Goal: Information Seeking & Learning: Learn about a topic

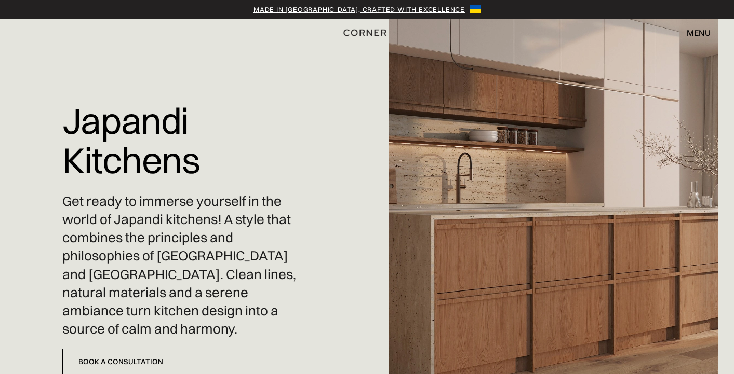
click at [697, 35] on div "menu" at bounding box center [698, 33] width 24 height 8
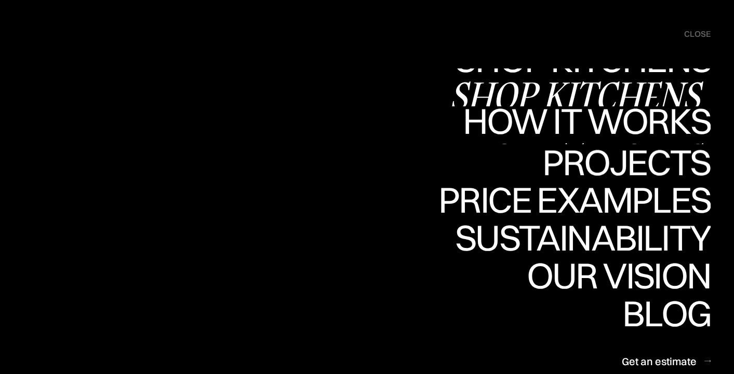
click at [592, 94] on div "Shop Kitchens" at bounding box center [579, 95] width 261 height 36
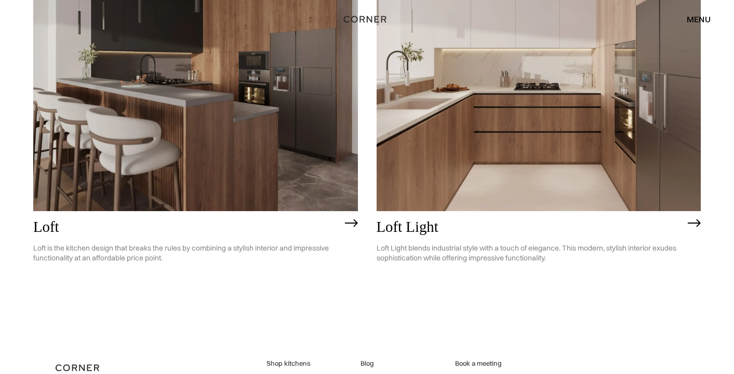
scroll to position [2749, 0]
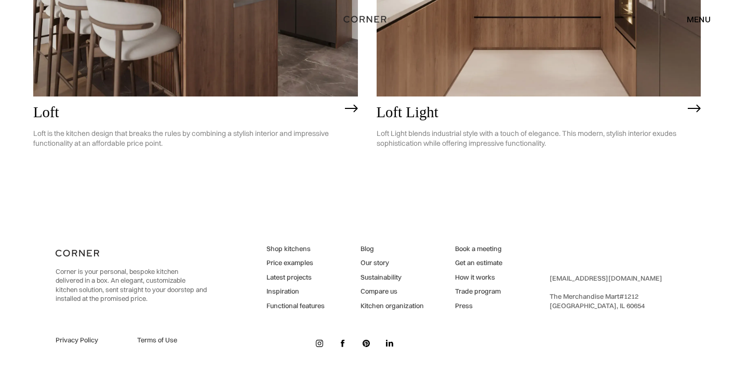
click at [293, 248] on link "Shop kitchens" at bounding box center [295, 249] width 58 height 9
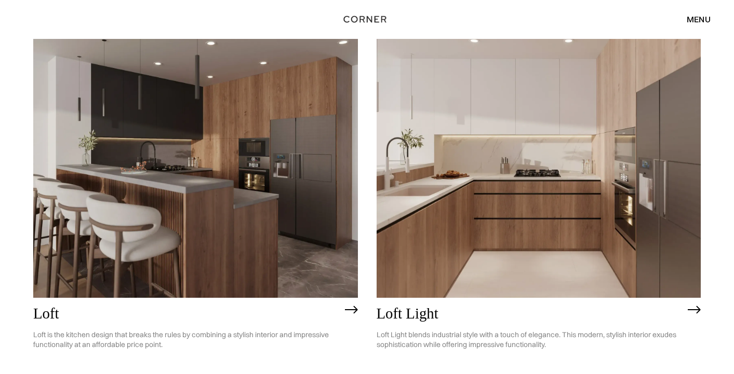
scroll to position [2749, 0]
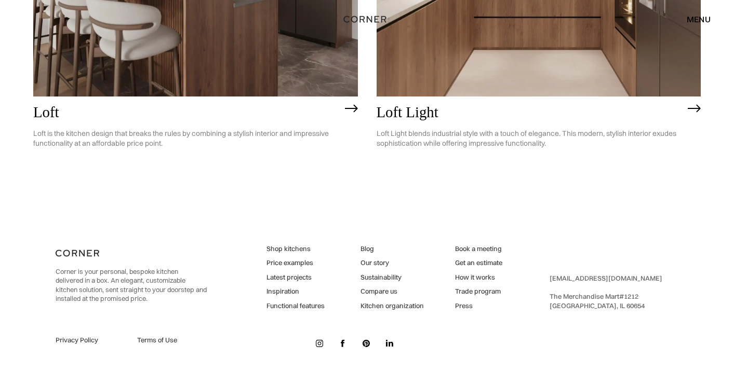
click at [285, 266] on link "Price examples" at bounding box center [295, 263] width 58 height 9
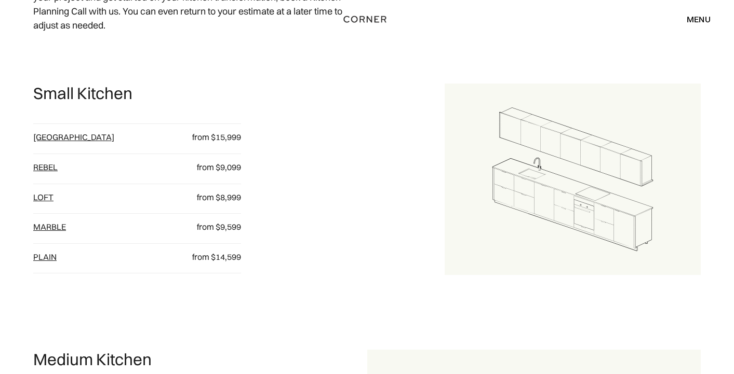
scroll to position [494, 0]
click at [53, 167] on link "Rebel" at bounding box center [45, 166] width 24 height 10
click at [46, 142] on div "[GEOGRAPHIC_DATA]" at bounding box center [102, 139] width 139 height 17
click at [44, 134] on link "[GEOGRAPHIC_DATA]" at bounding box center [73, 136] width 81 height 10
click at [46, 198] on link "loft" at bounding box center [43, 196] width 20 height 10
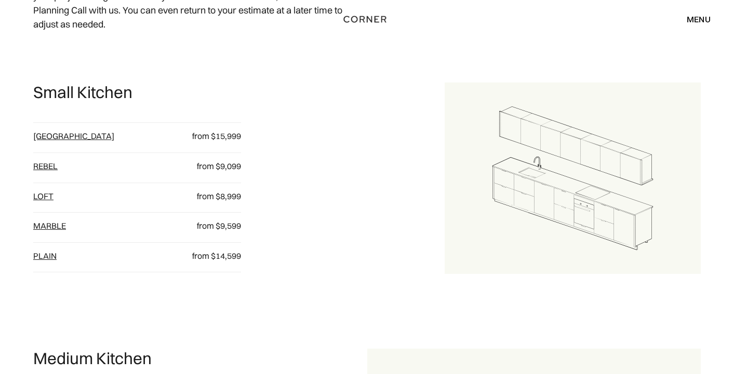
click at [50, 229] on link "Marble" at bounding box center [49, 226] width 33 height 10
click at [48, 259] on link "plain" at bounding box center [44, 256] width 23 height 10
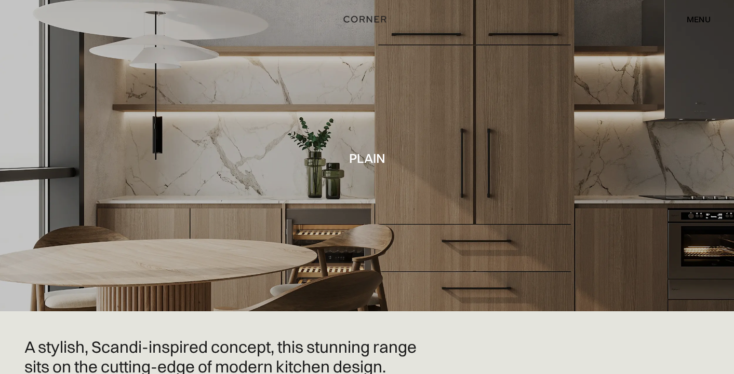
click at [691, 25] on div "menu close" at bounding box center [693, 19] width 34 height 18
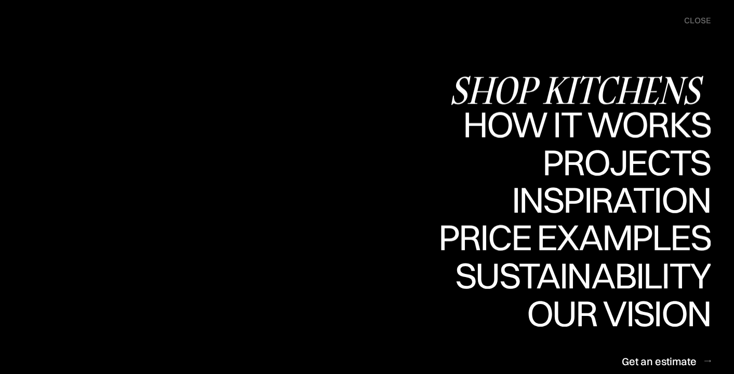
click at [558, 83] on div "Shop Kitchens" at bounding box center [579, 90] width 261 height 36
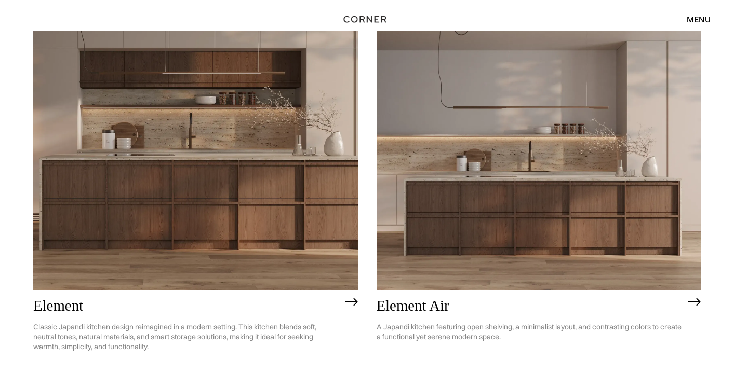
scroll to position [936, 0]
click at [352, 304] on img at bounding box center [351, 303] width 13 height 8
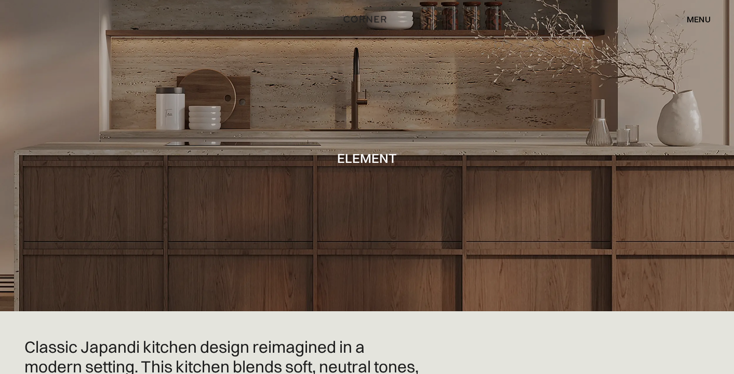
click at [693, 17] on div "menu" at bounding box center [698, 19] width 24 height 8
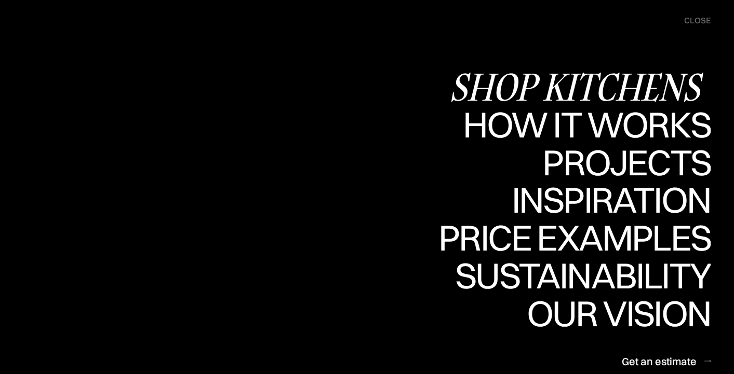
click at [627, 85] on div "Shop Kitchens" at bounding box center [579, 87] width 261 height 36
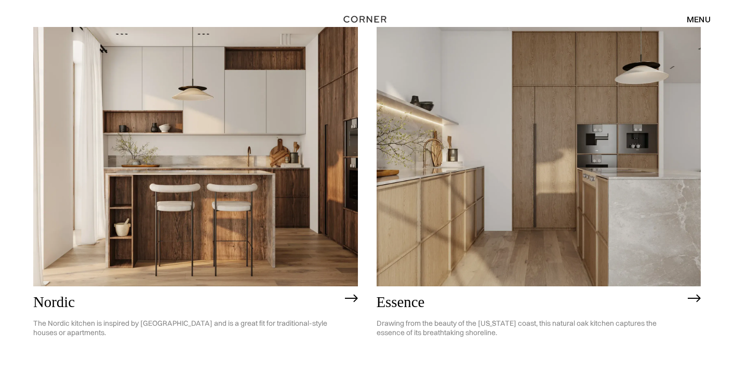
scroll to position [134, 0]
click at [475, 246] on img at bounding box center [538, 158] width 325 height 260
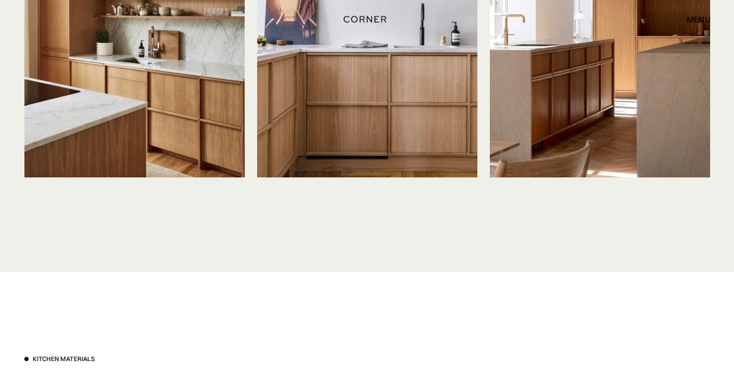
scroll to position [2610, 0]
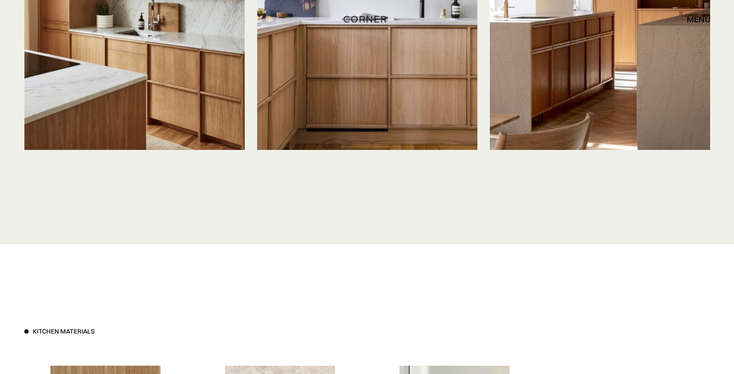
click at [704, 16] on div "menu" at bounding box center [698, 19] width 24 height 8
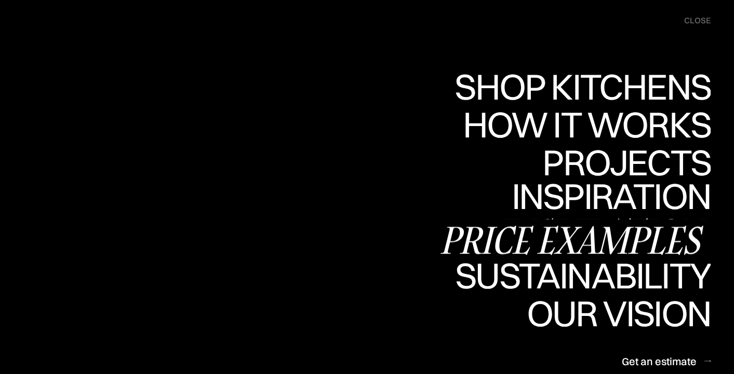
scroll to position [2701, 0]
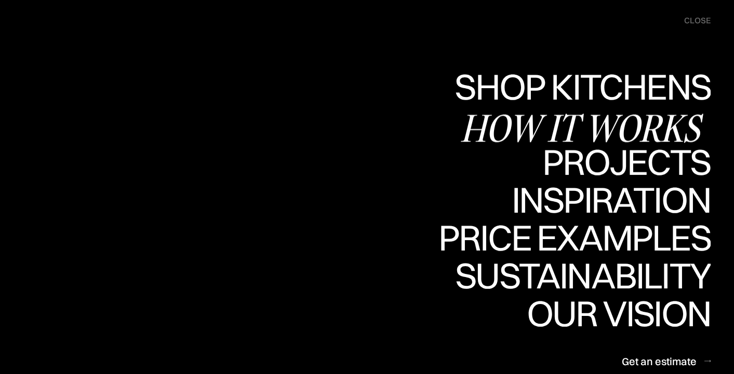
click at [633, 133] on div "How it works" at bounding box center [585, 128] width 250 height 36
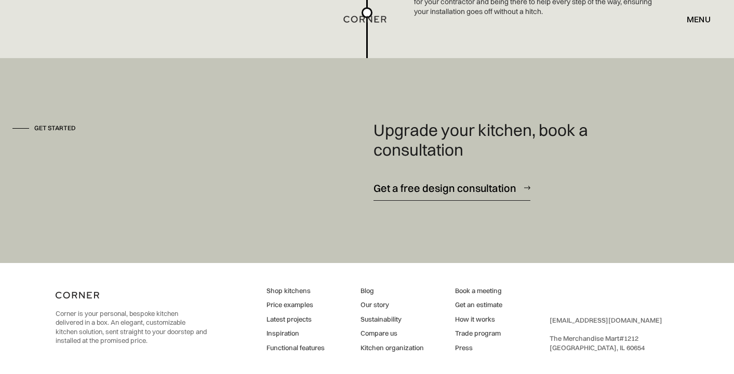
scroll to position [2850, 0]
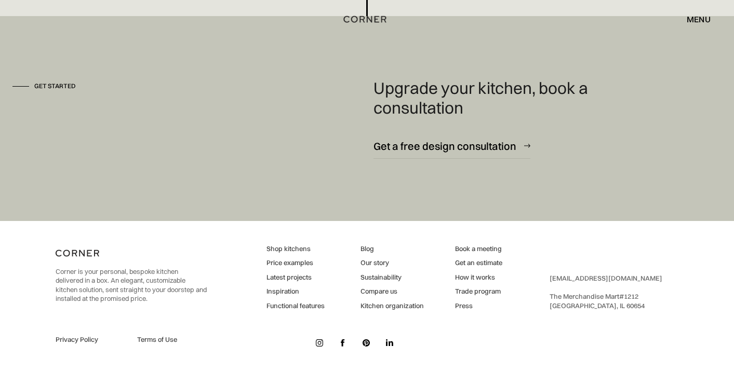
click at [277, 293] on link "Inspiration" at bounding box center [295, 291] width 58 height 9
